Goal: Transaction & Acquisition: Obtain resource

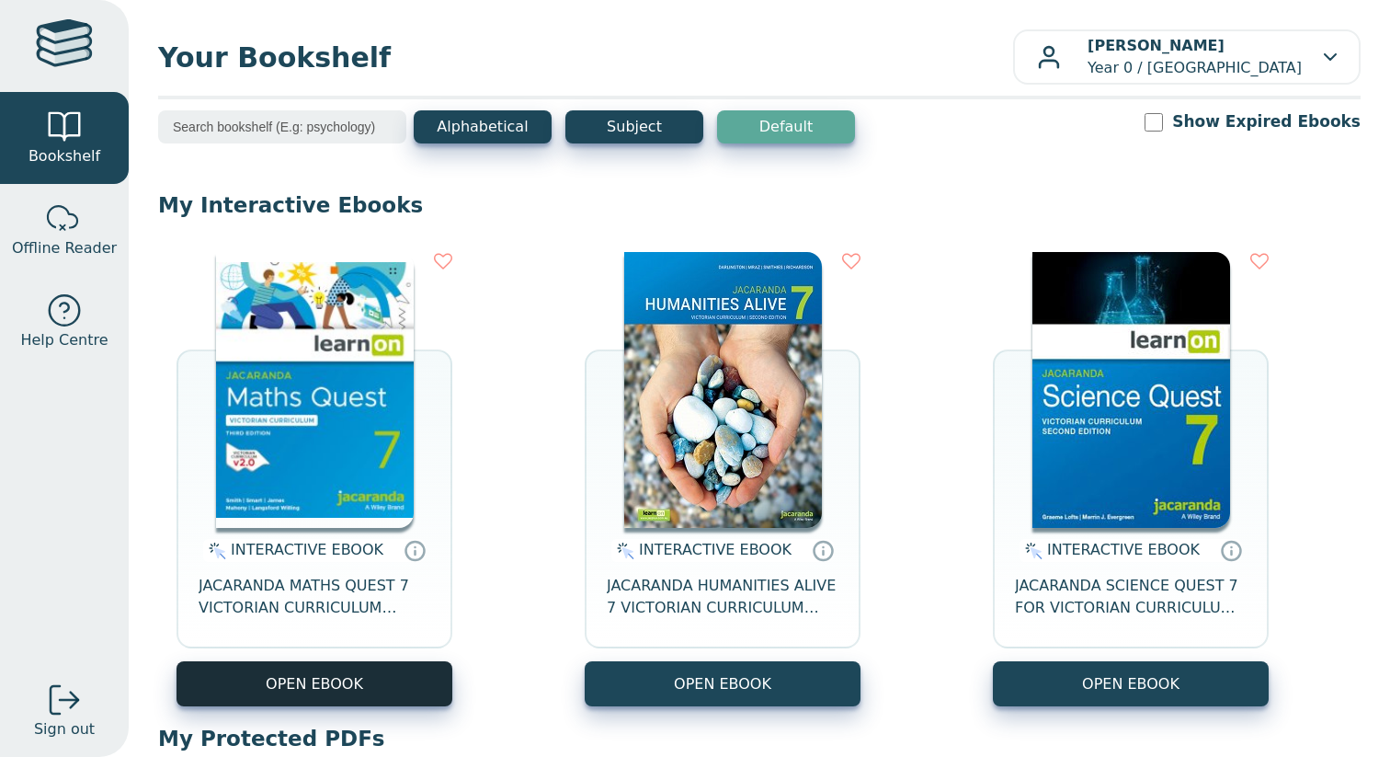
click at [318, 676] on button "OPEN EBOOK" at bounding box center [314, 683] width 276 height 45
